Goal: Transaction & Acquisition: Book appointment/travel/reservation

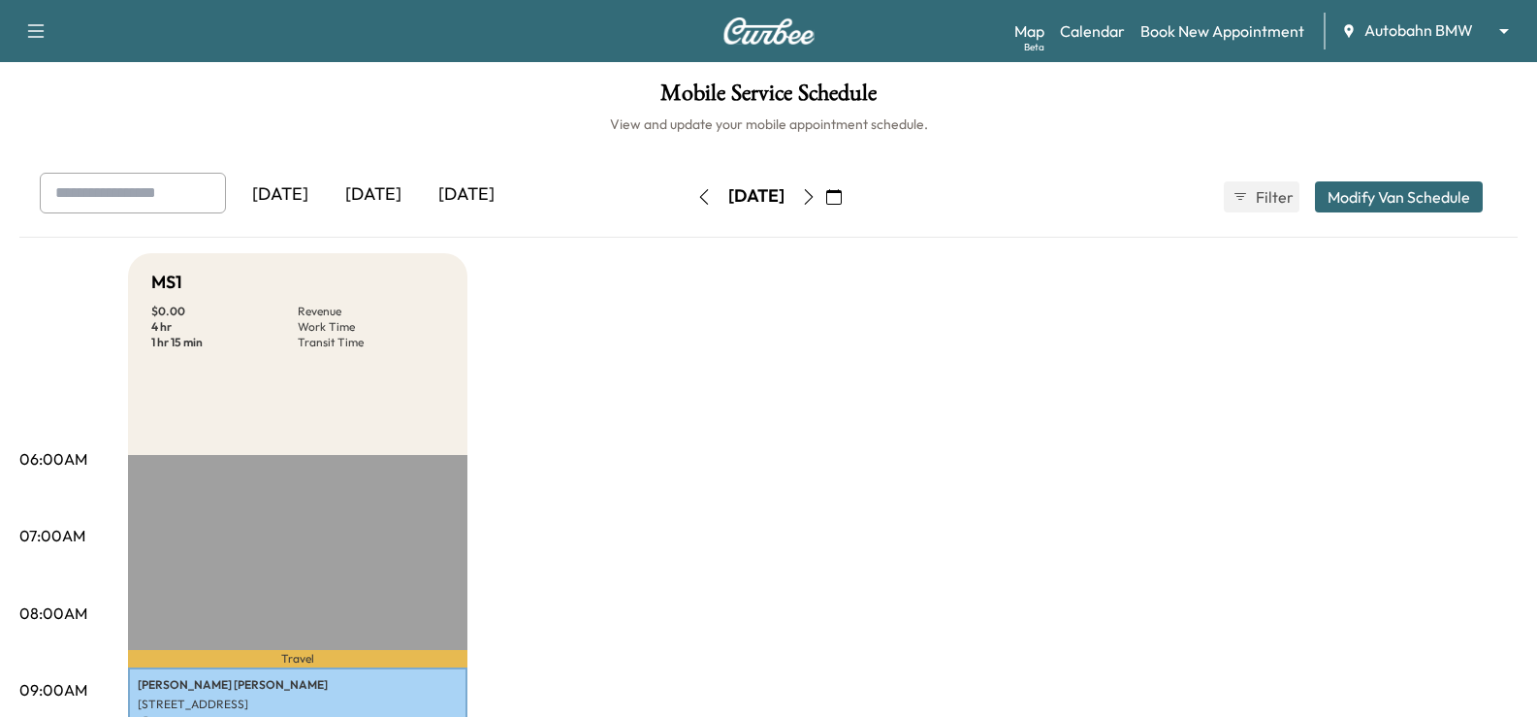
click at [383, 198] on div "[DATE]" at bounding box center [373, 195] width 93 height 45
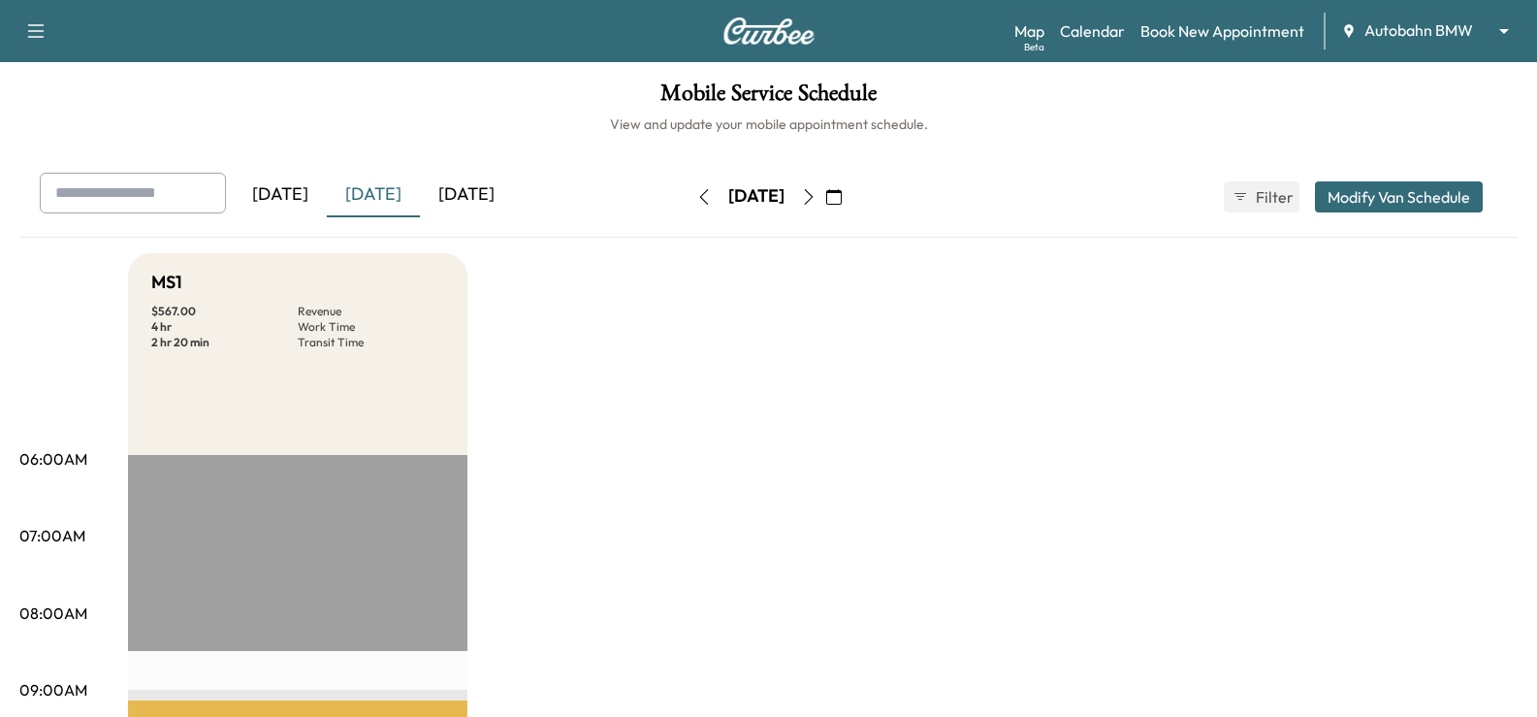
click at [817, 196] on icon "button" at bounding box center [809, 197] width 16 height 16
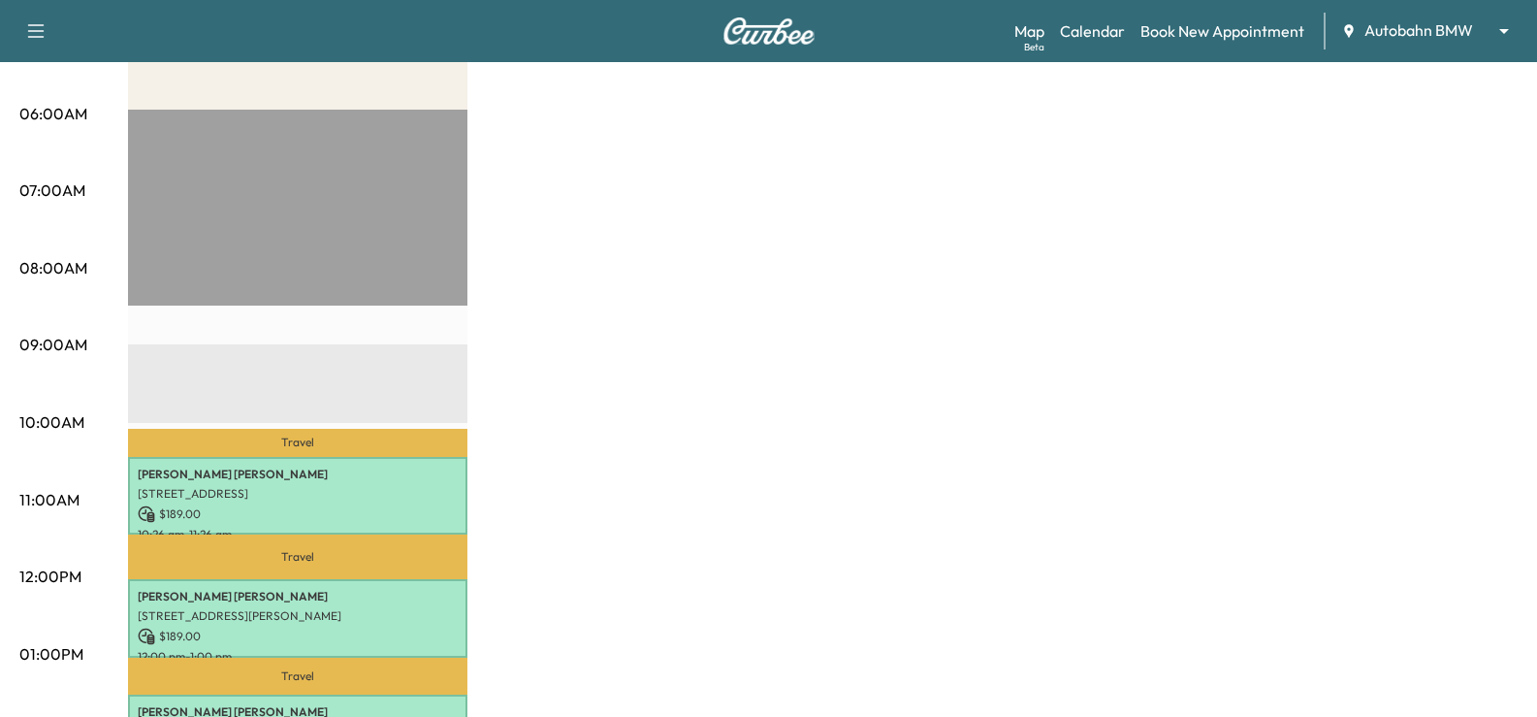
scroll to position [97, 0]
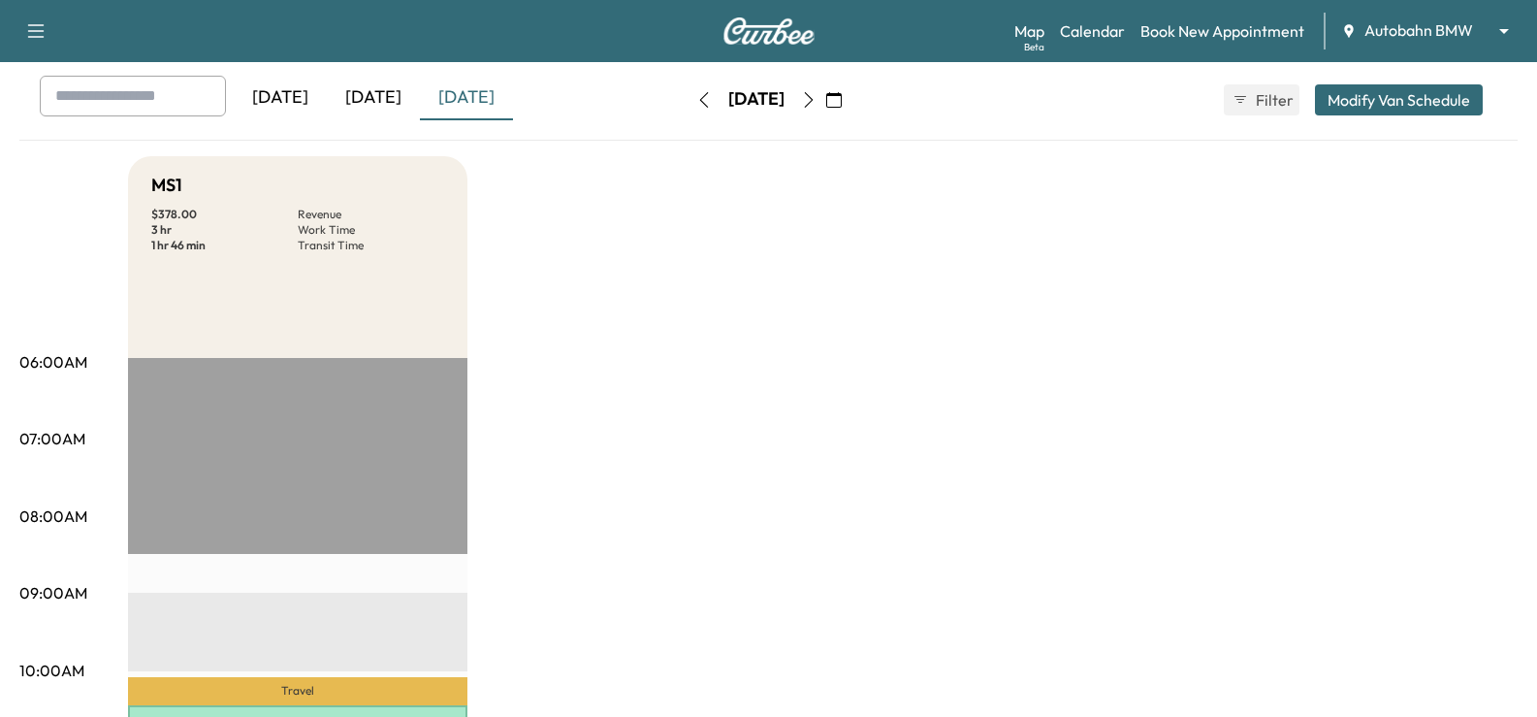
click at [825, 97] on button "button" at bounding box center [808, 99] width 33 height 31
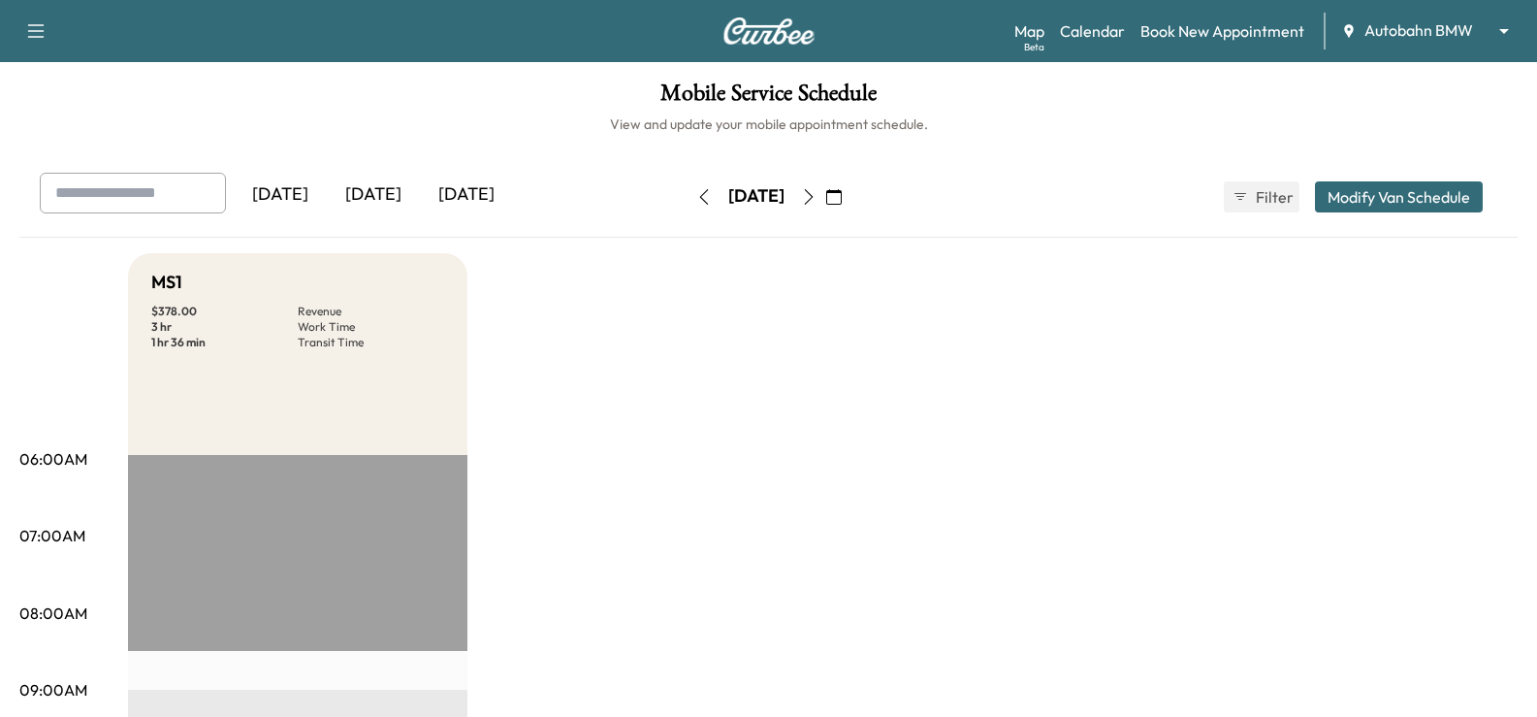
click at [817, 194] on icon "button" at bounding box center [809, 197] width 16 height 16
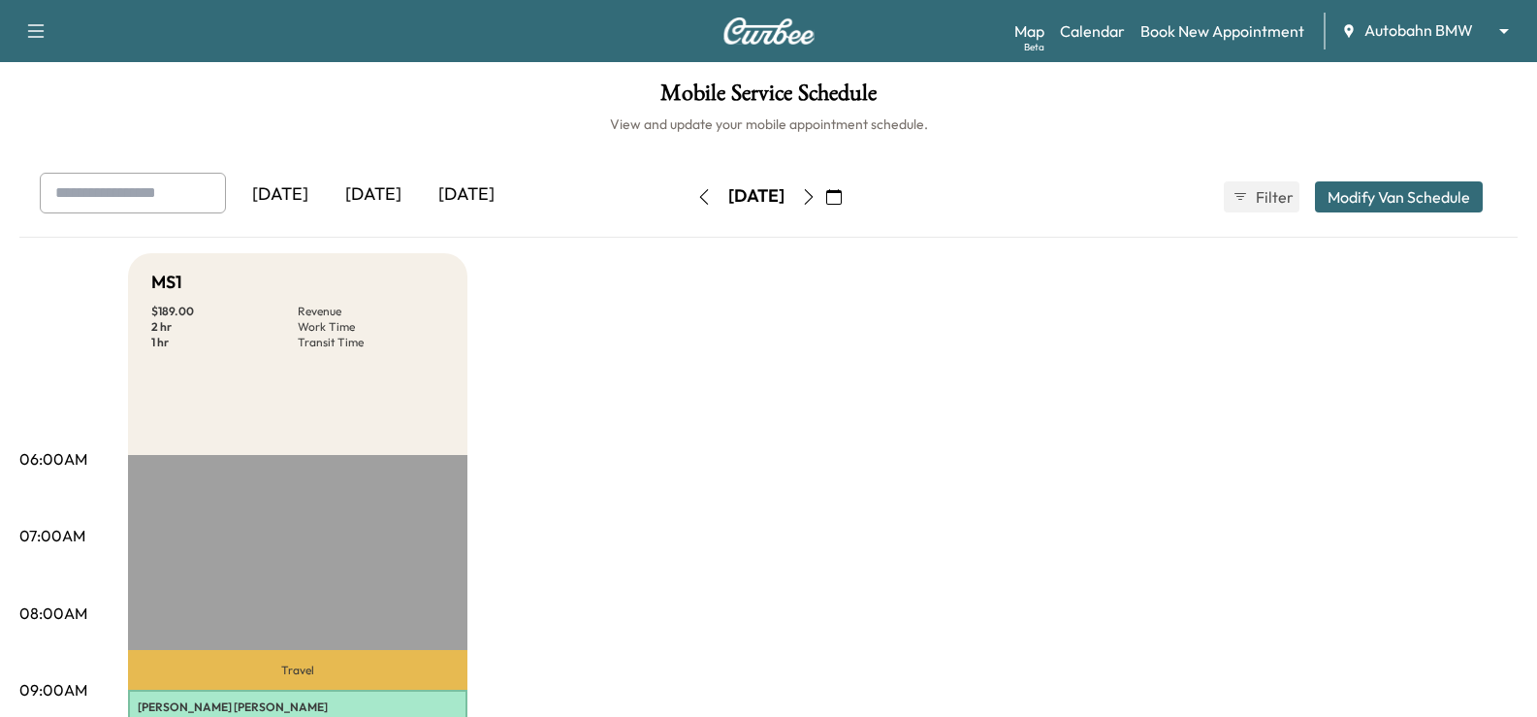
click at [842, 191] on icon "button" at bounding box center [834, 197] width 16 height 16
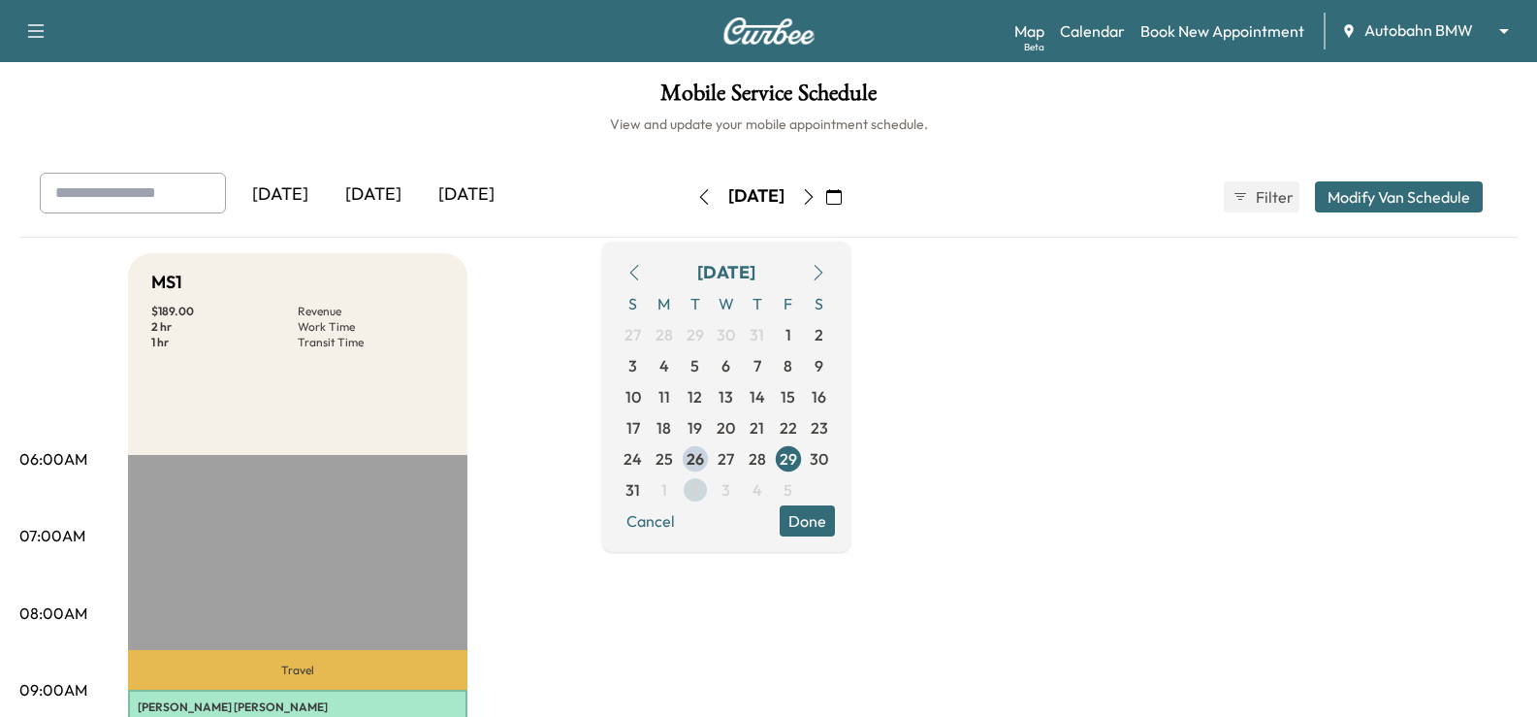
click at [711, 487] on span "2" at bounding box center [695, 489] width 31 height 31
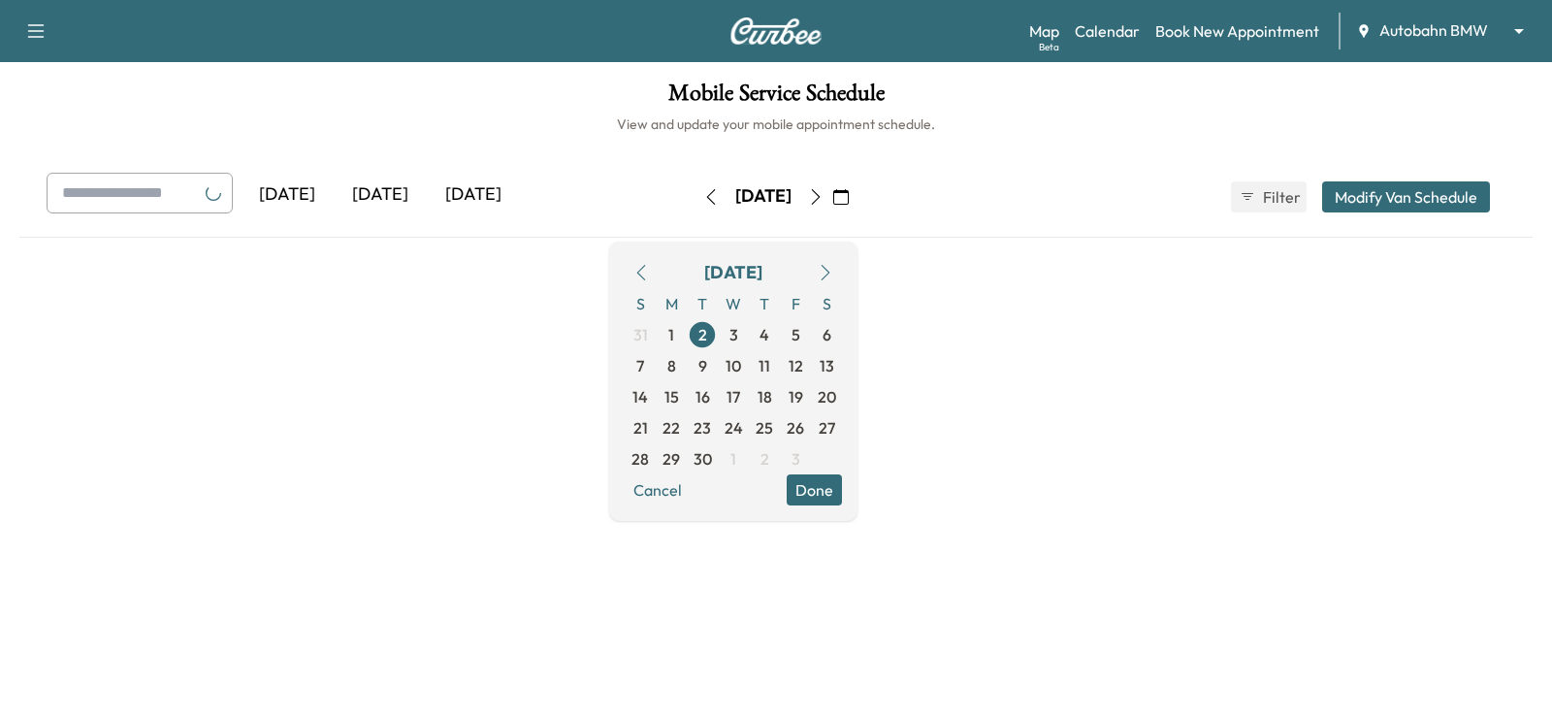
click at [691, 487] on button "Cancel" at bounding box center [658, 489] width 66 height 31
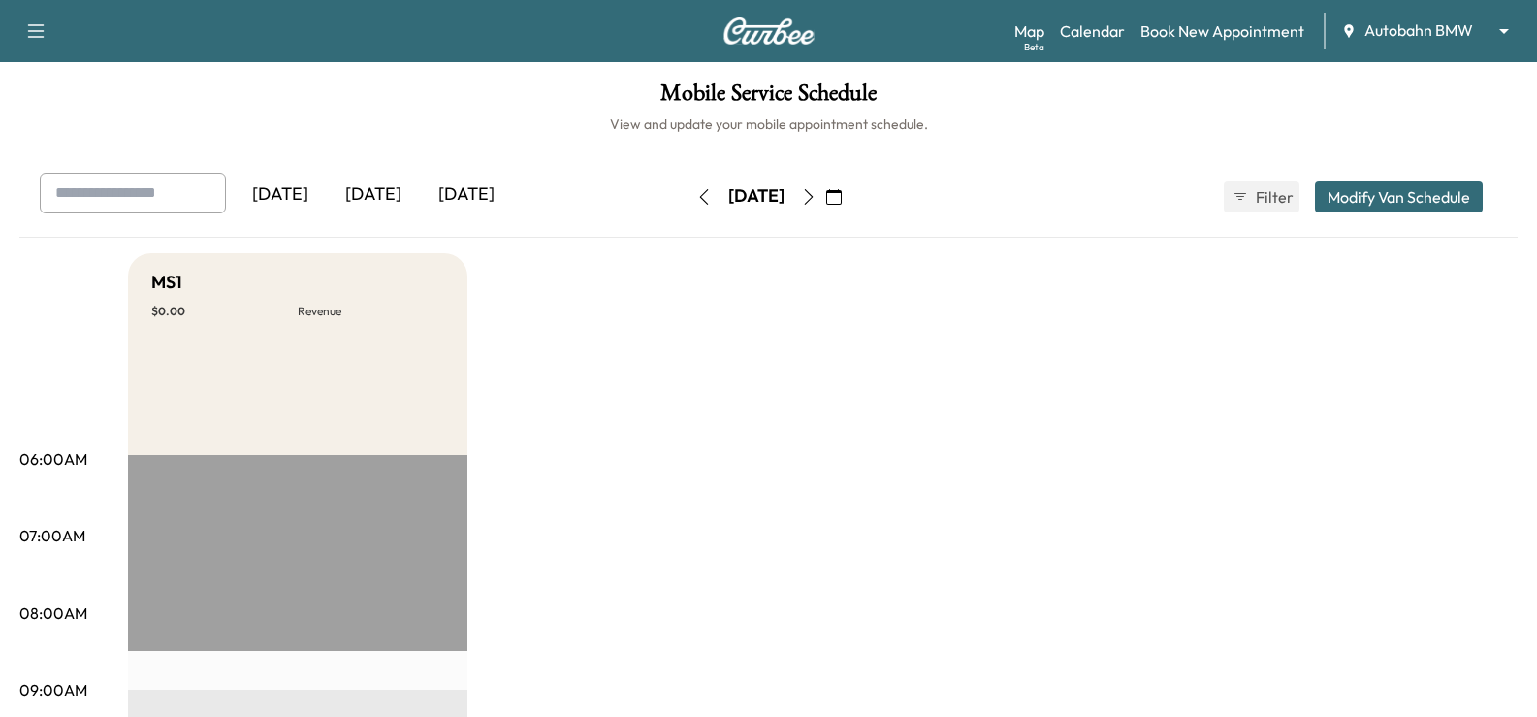
click at [817, 190] on icon "button" at bounding box center [809, 197] width 16 height 16
click at [825, 197] on button "button" at bounding box center [808, 196] width 33 height 31
click at [825, 205] on button "button" at bounding box center [808, 196] width 33 height 31
click at [1187, 36] on link "Book New Appointment" at bounding box center [1223, 30] width 164 height 23
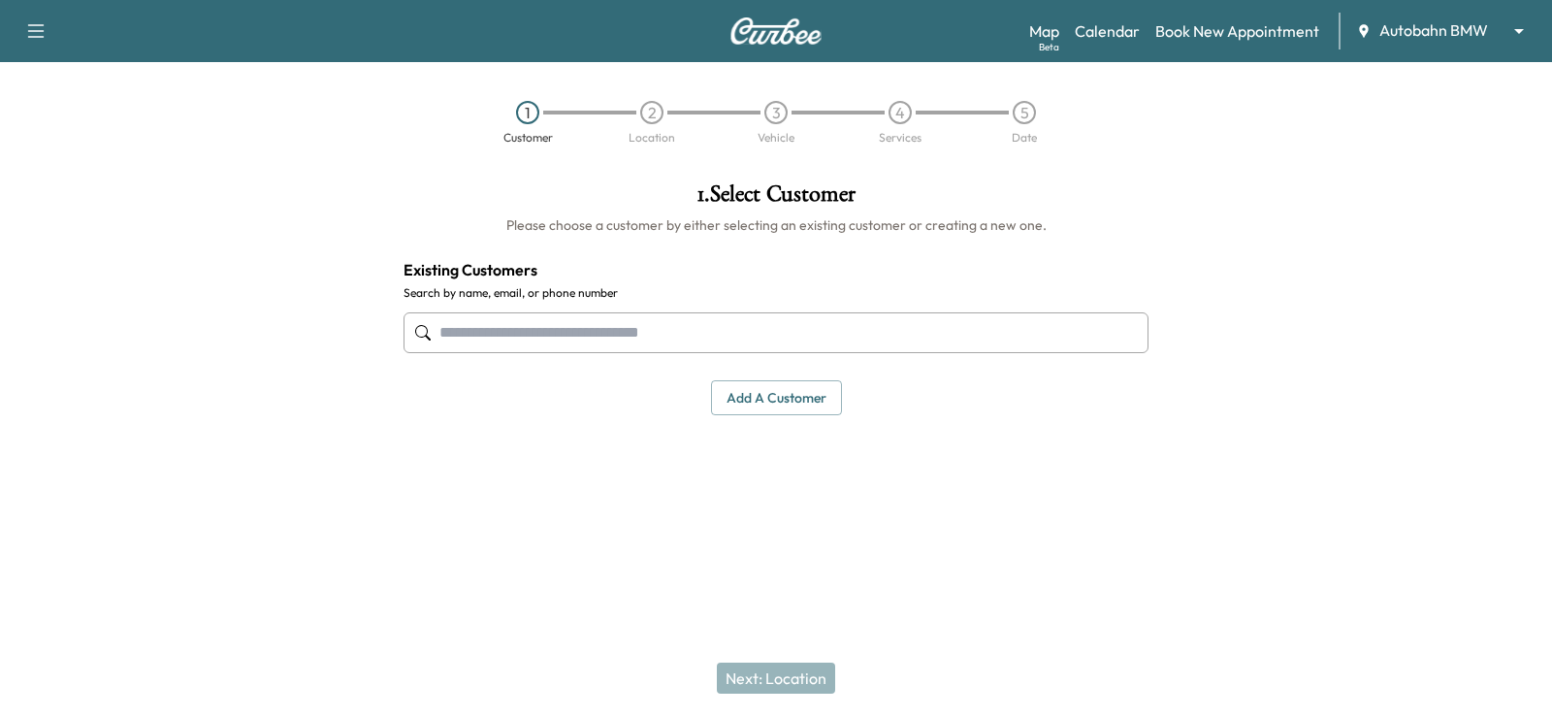
click at [546, 328] on input "text" at bounding box center [775, 332] width 745 height 41
paste input "**********"
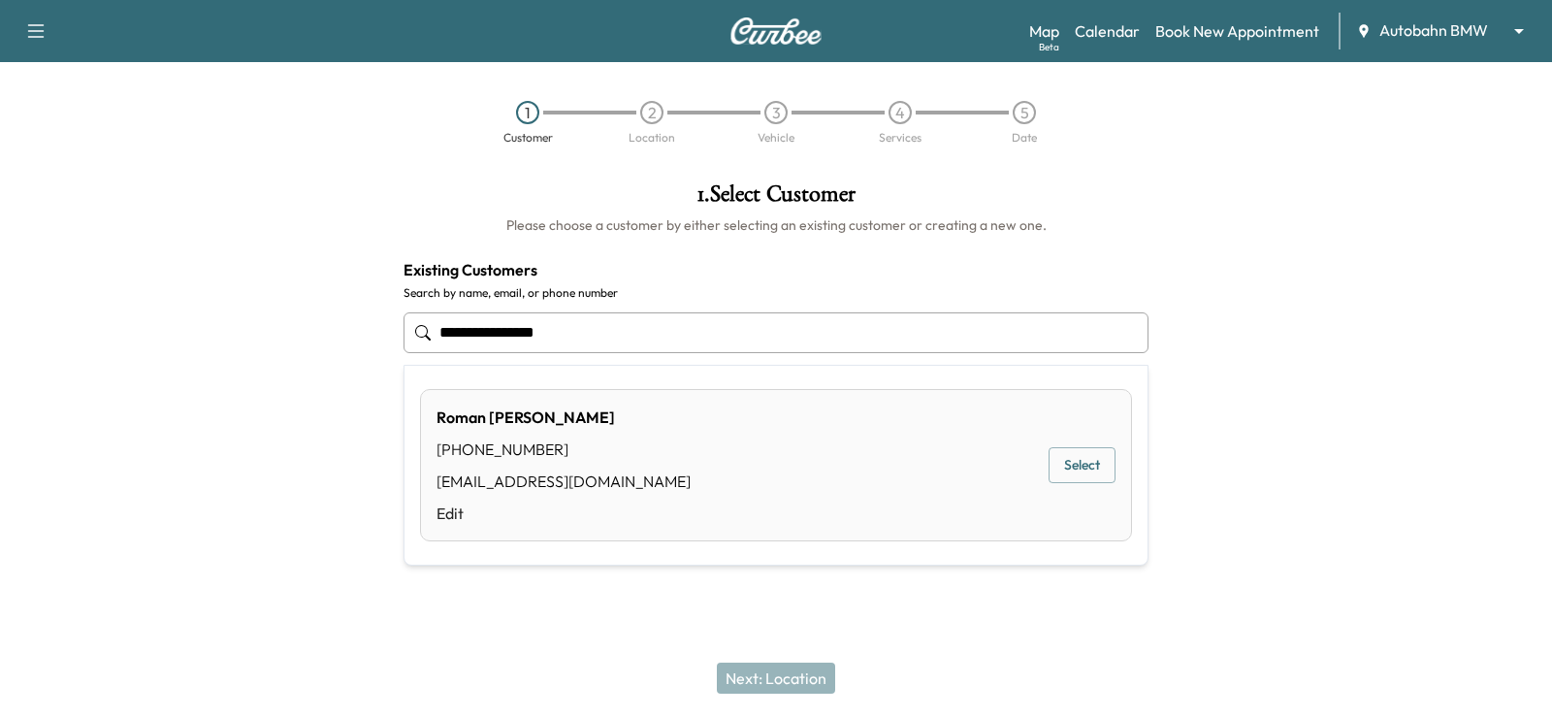
click at [627, 435] on div "[PERSON_NAME] [PHONE_NUMBER] [EMAIL_ADDRESS][DOMAIN_NAME] Edit Select" at bounding box center [776, 465] width 712 height 152
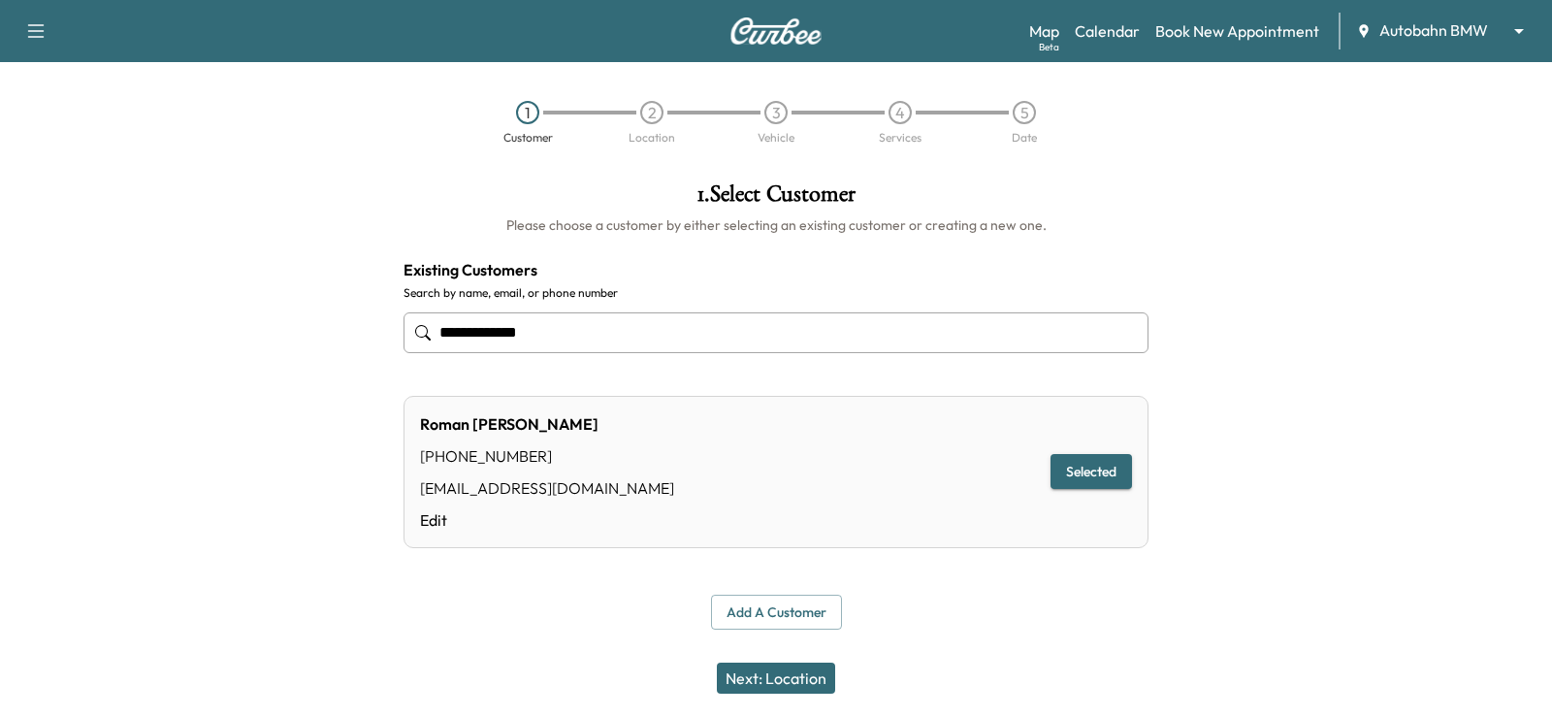
type input "**********"
click at [761, 682] on button "Next: Location" at bounding box center [776, 677] width 118 height 31
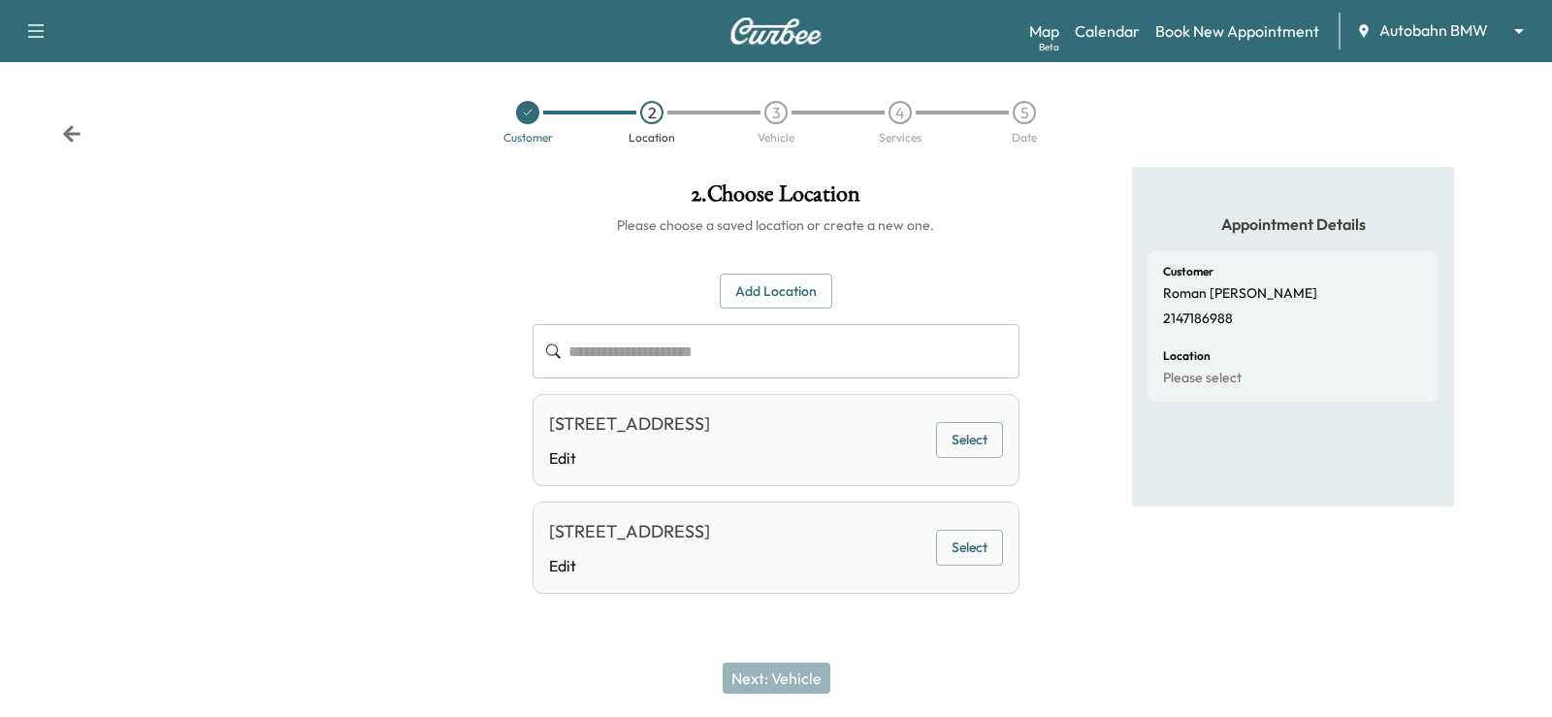
click at [955, 441] on button "Select" at bounding box center [969, 440] width 67 height 36
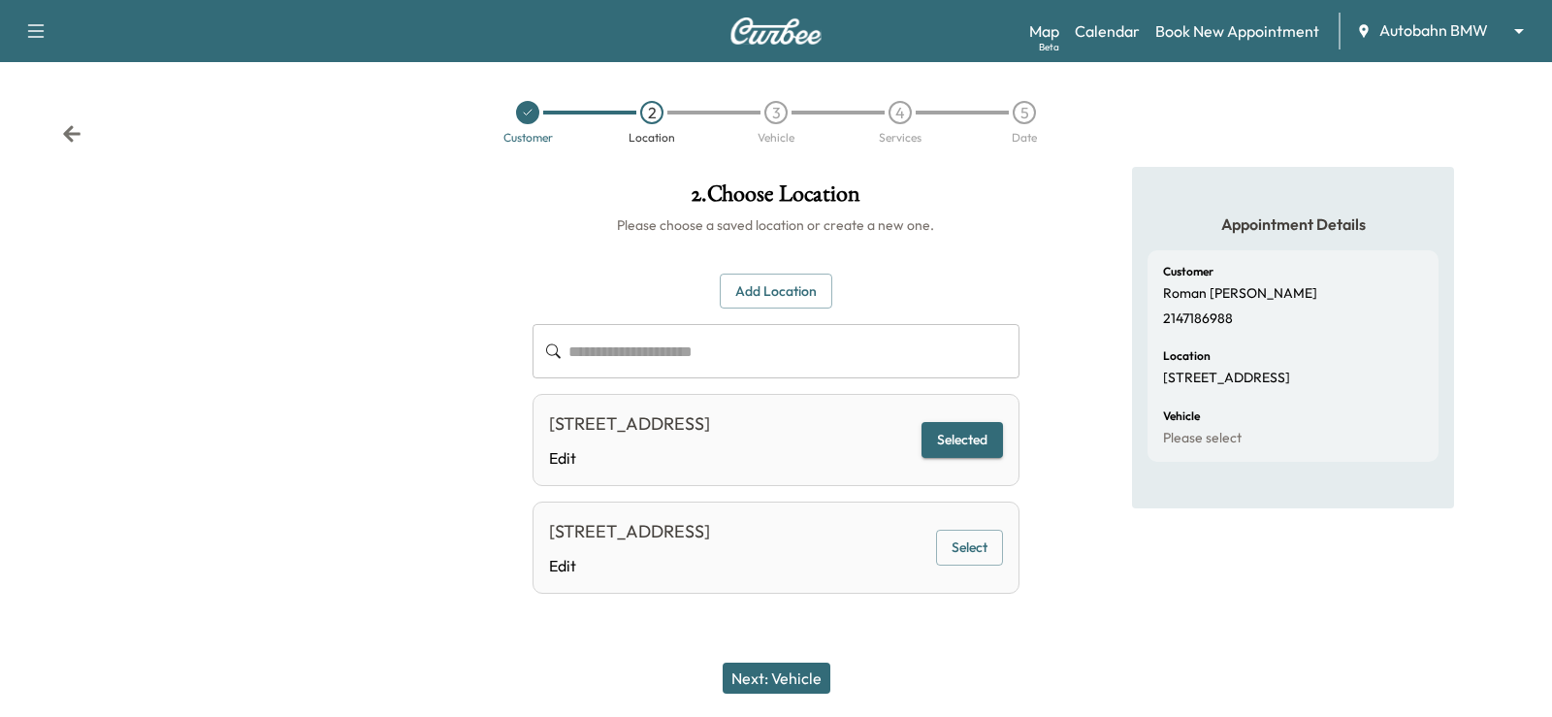
click at [710, 441] on div "[GEOGRAPHIC_DATA][STREET_ADDRESS][GEOGRAPHIC_DATA] Edit" at bounding box center [629, 439] width 161 height 59
click at [710, 424] on div "[STREET_ADDRESS]" at bounding box center [629, 423] width 161 height 27
click at [743, 671] on button "Next: Vehicle" at bounding box center [777, 677] width 108 height 31
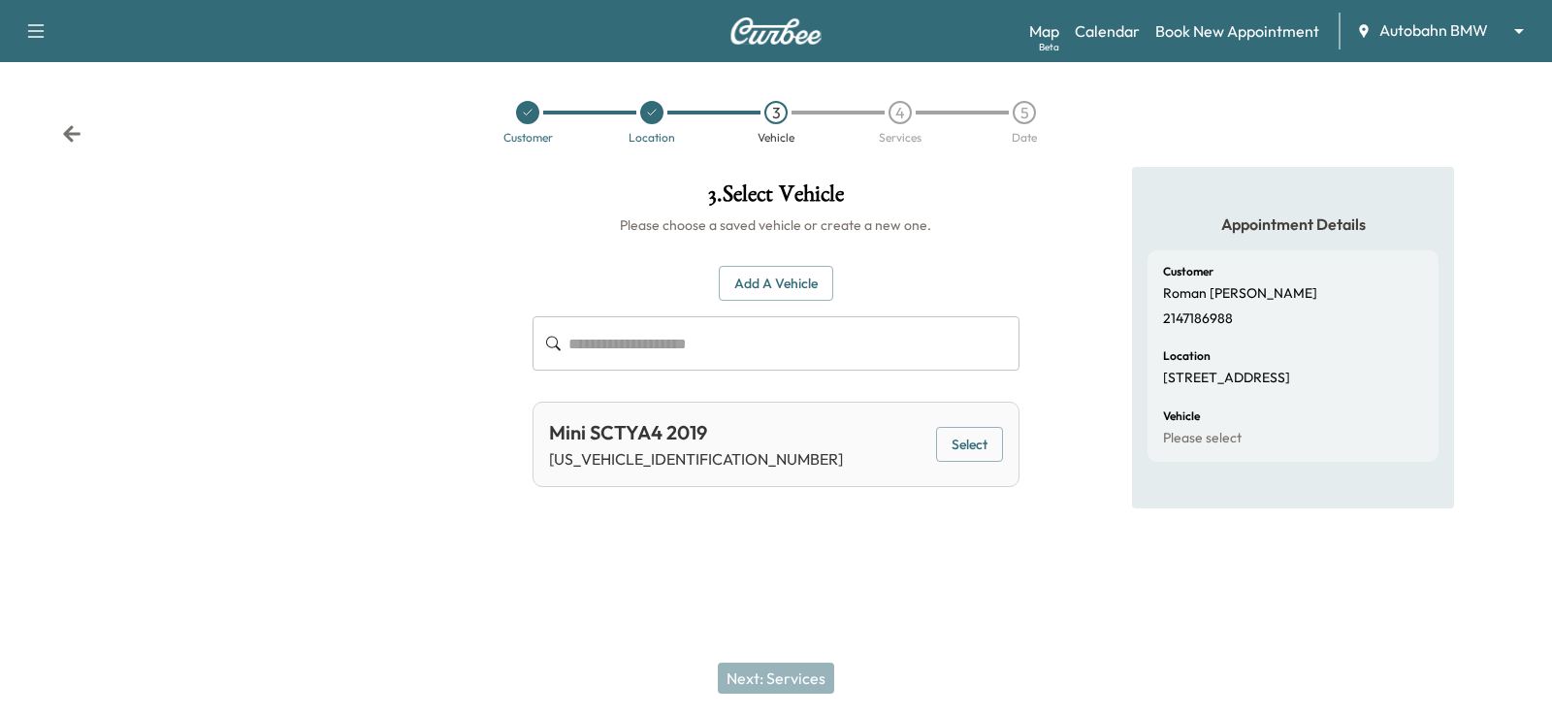
click at [951, 450] on button "Select" at bounding box center [969, 445] width 67 height 36
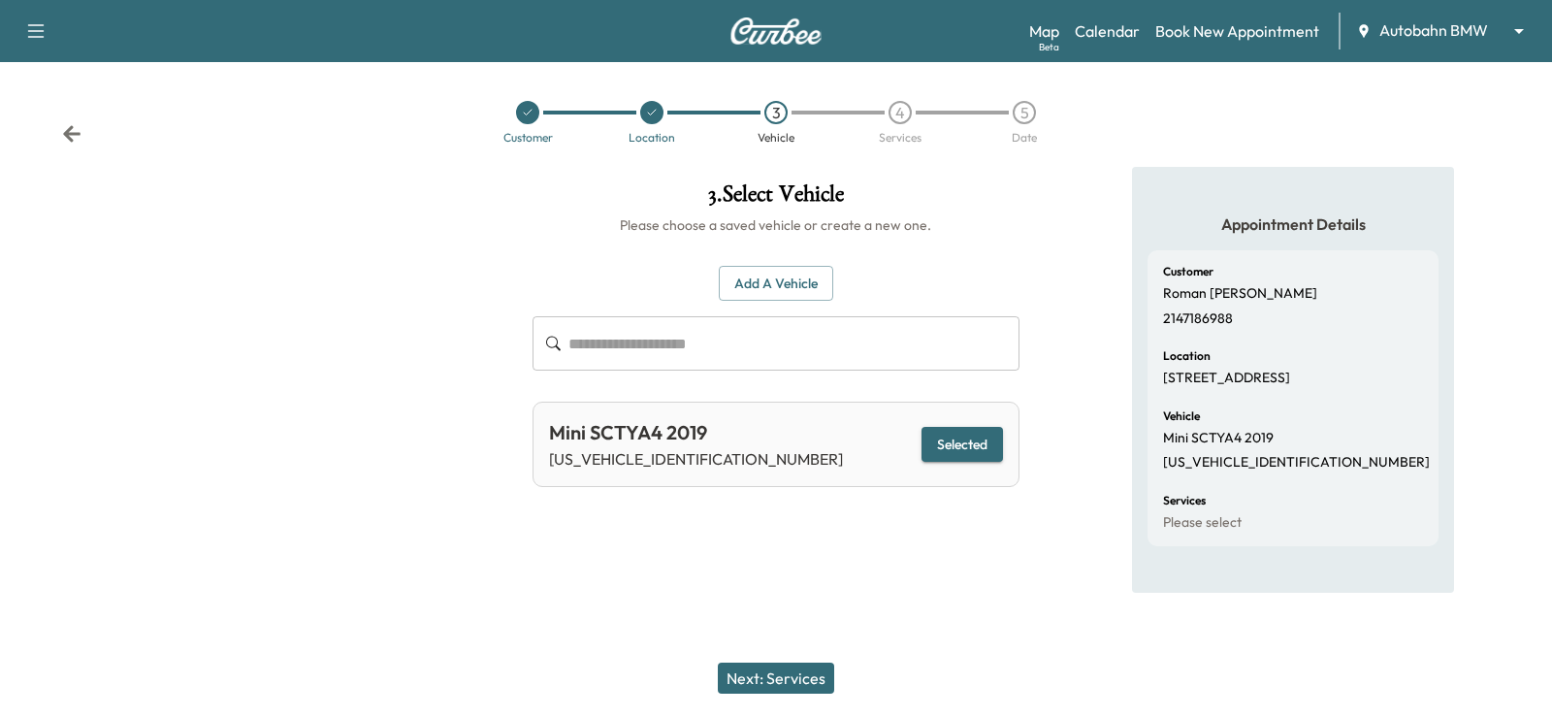
click at [776, 661] on div "Next: Services" at bounding box center [776, 678] width 1552 height 78
click at [760, 680] on button "Next: Services" at bounding box center [776, 677] width 116 height 31
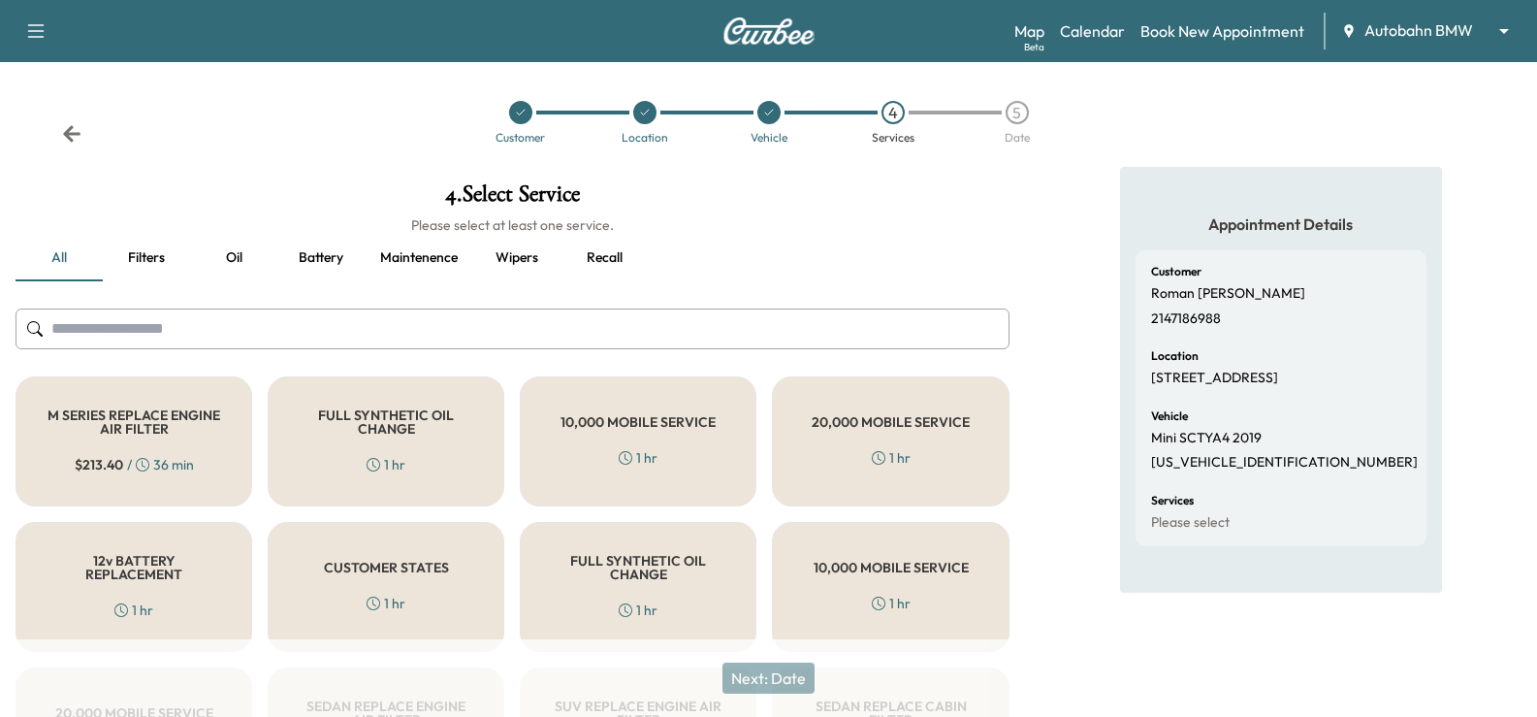
click at [612, 270] on button "Recall" at bounding box center [604, 258] width 87 height 47
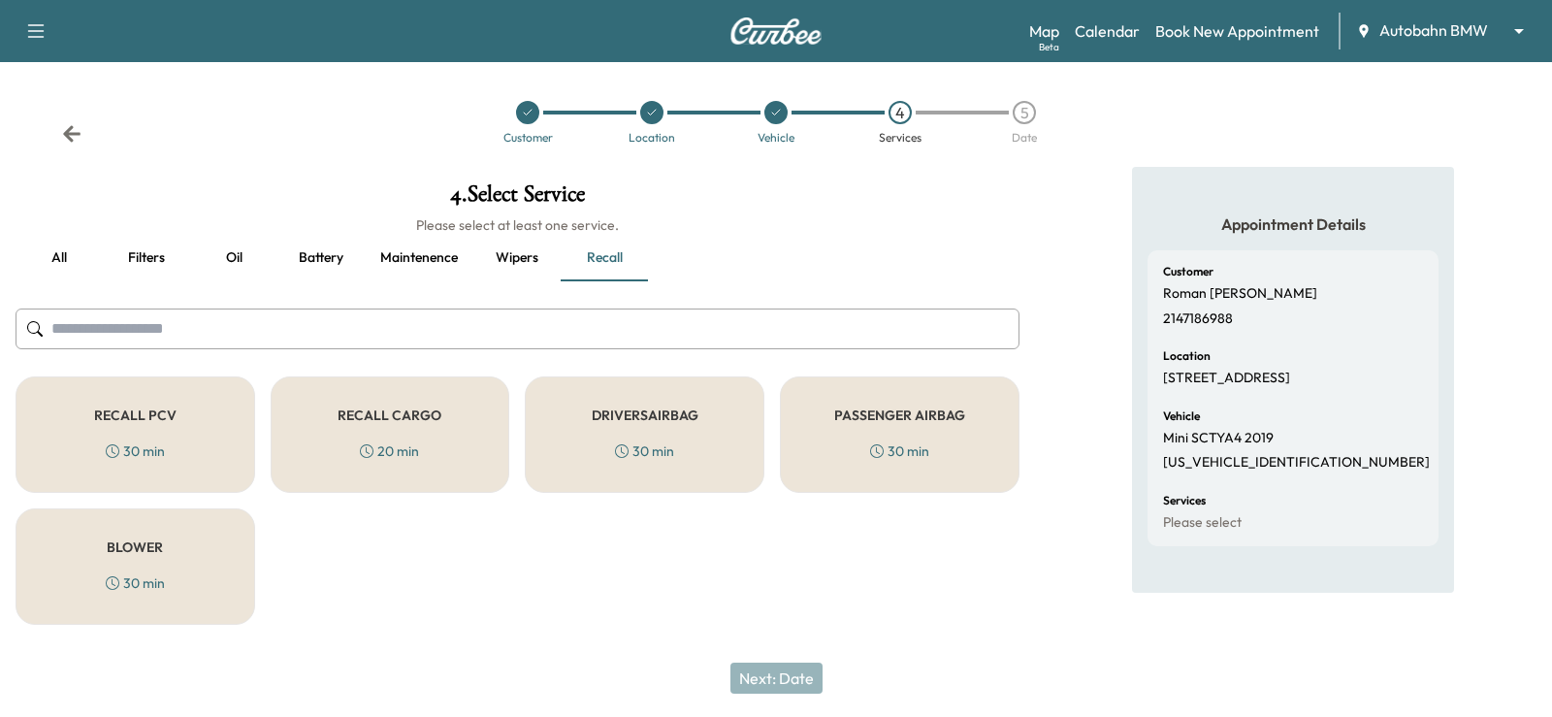
click at [71, 261] on button "all" at bounding box center [59, 258] width 87 height 47
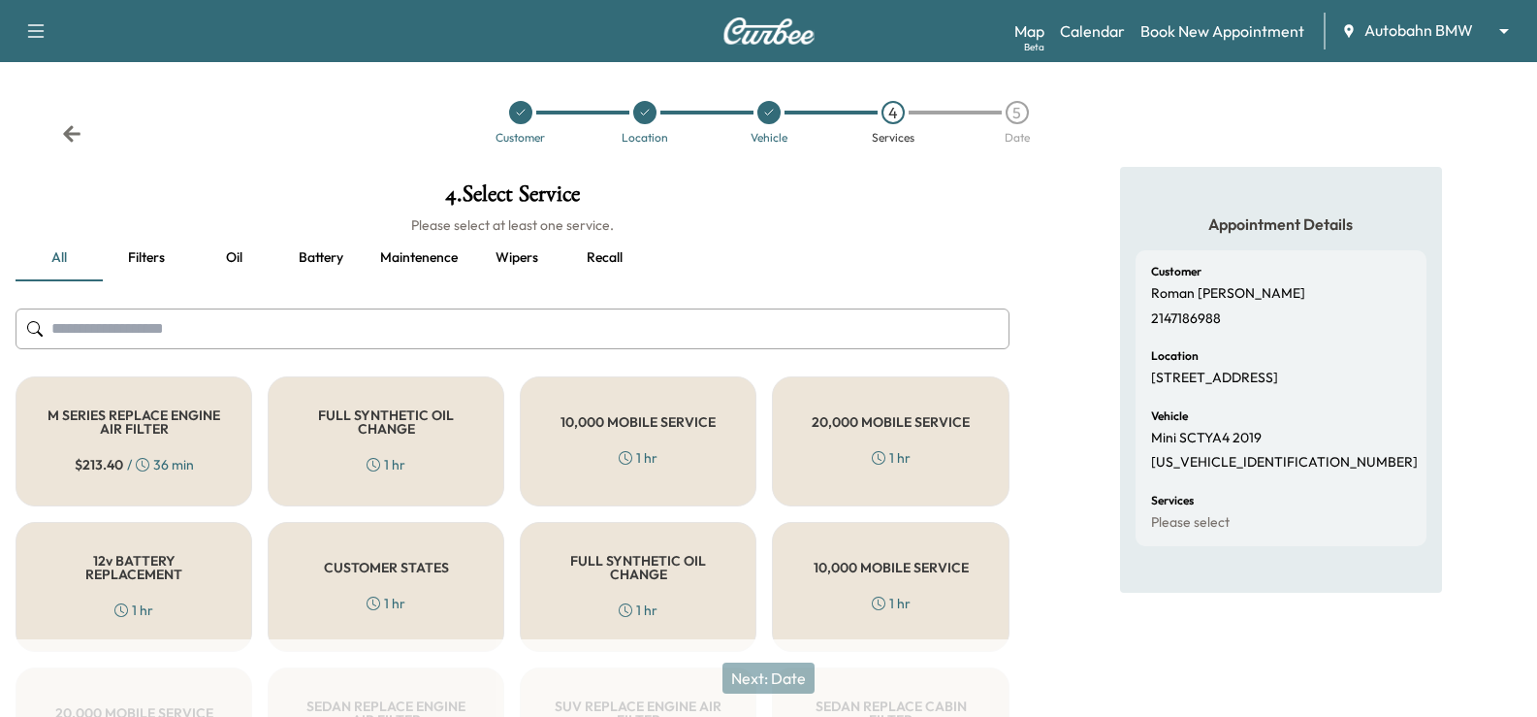
click at [393, 589] on div "CUSTOMER STATES 1 hr" at bounding box center [386, 587] width 237 height 130
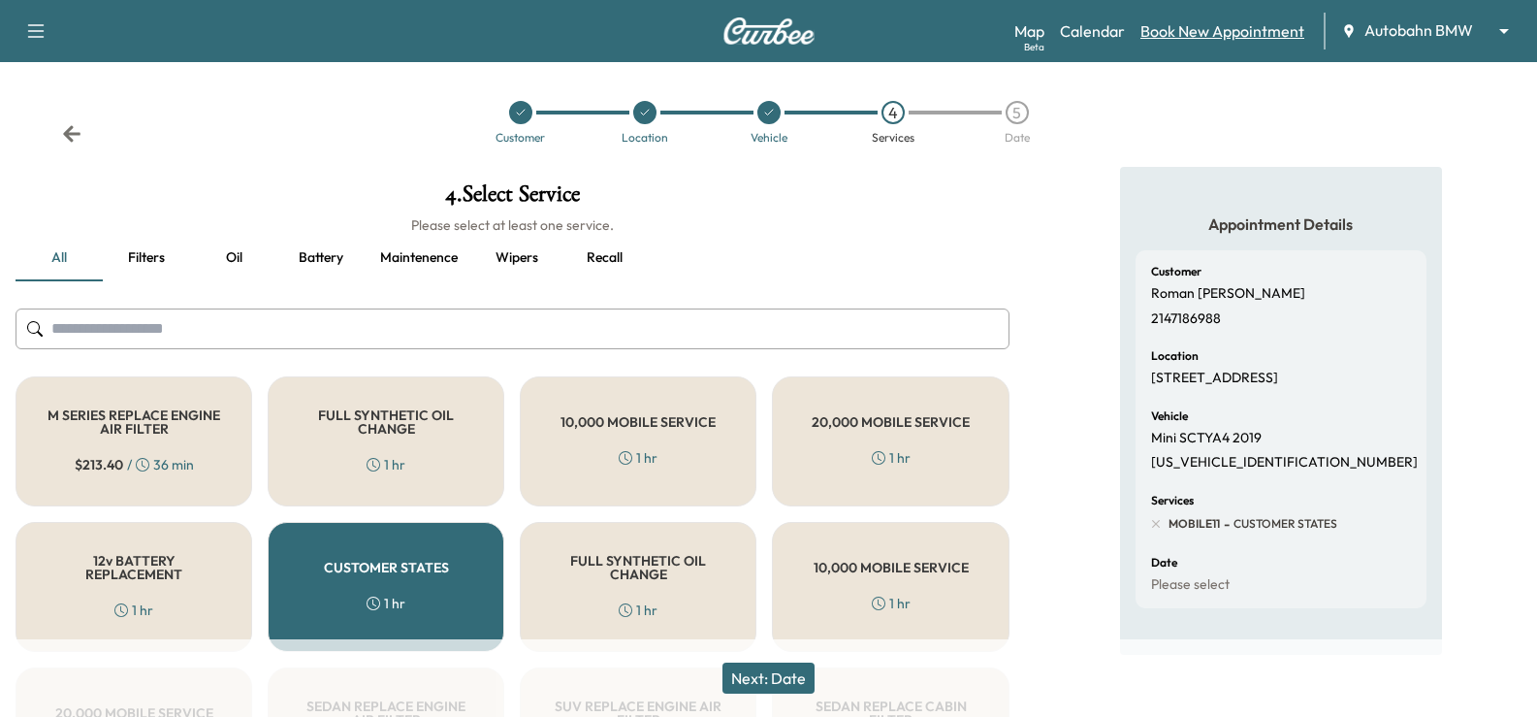
click at [1177, 31] on link "Book New Appointment" at bounding box center [1223, 30] width 164 height 23
click at [1091, 32] on link "Calendar" at bounding box center [1092, 30] width 65 height 23
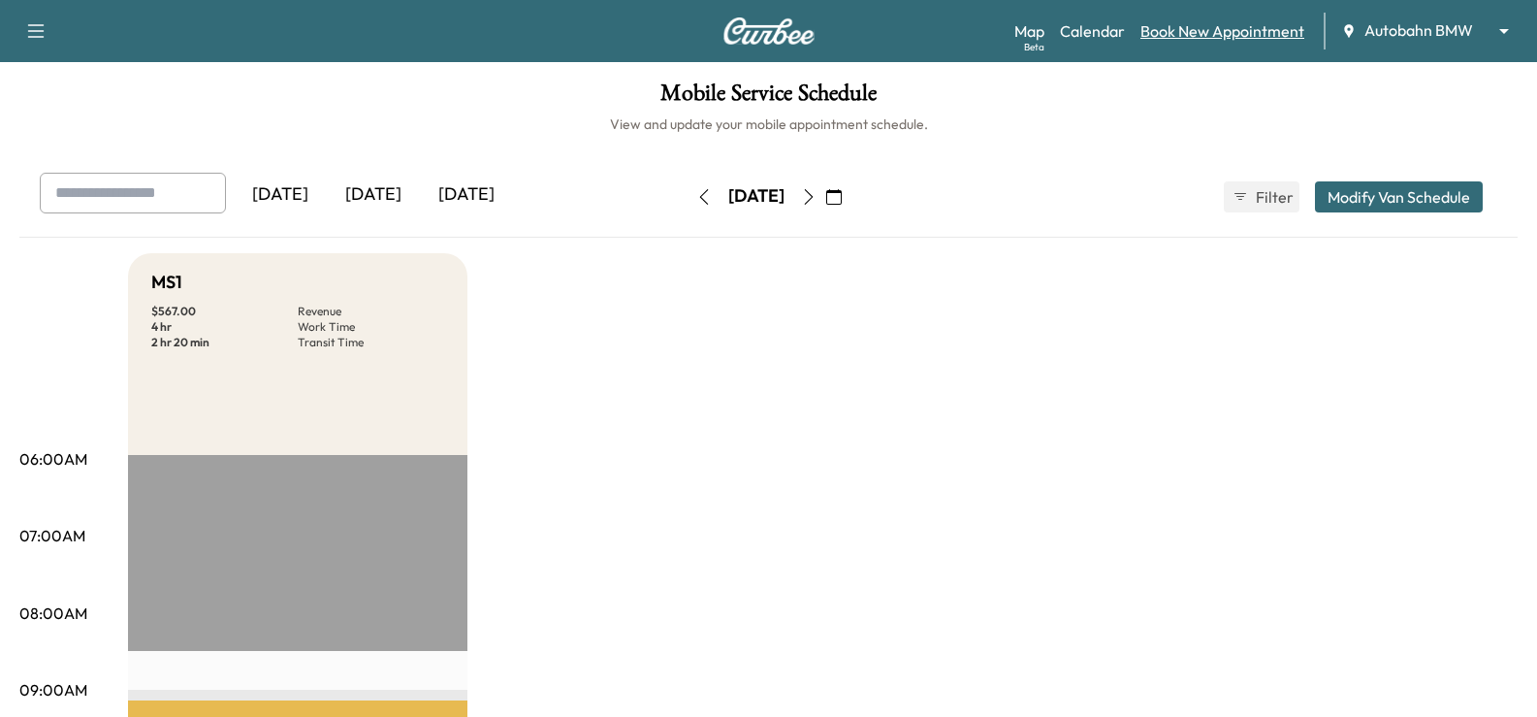
click at [1157, 28] on link "Book New Appointment" at bounding box center [1223, 30] width 164 height 23
